Goal: Go to known website: Access a specific website the user already knows

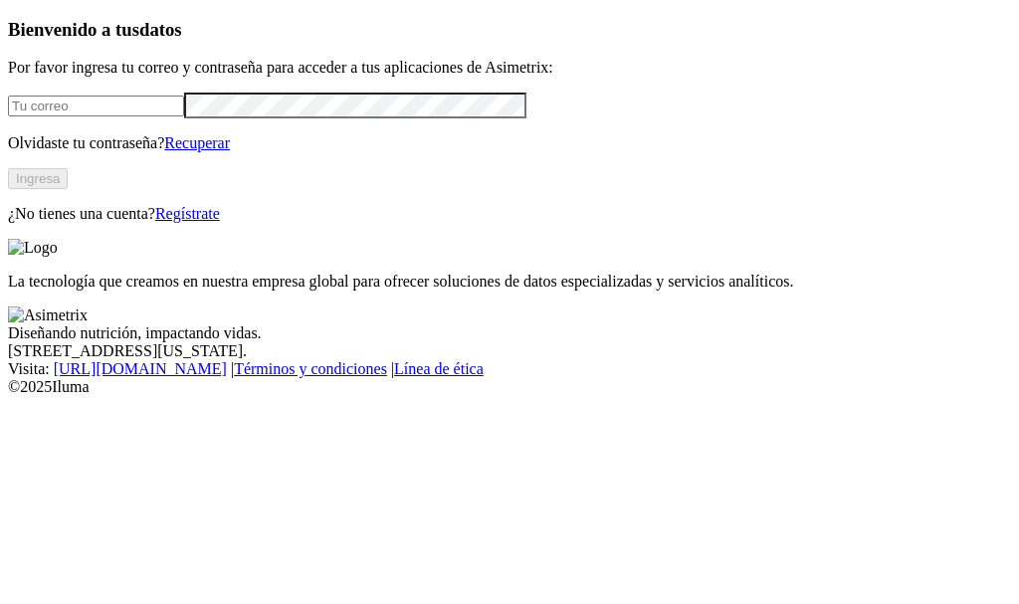
click at [184, 116] on input "email" at bounding box center [96, 106] width 176 height 21
type input "[EMAIL_ADDRESS][DOMAIN_NAME]"
click at [68, 189] on button "Ingresa" at bounding box center [38, 178] width 60 height 21
